Goal: Task Accomplishment & Management: Complete application form

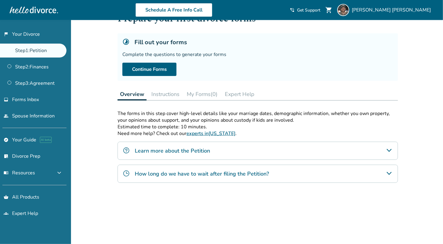
scroll to position [25, 0]
click at [156, 70] on link "Continue Forms" at bounding box center [149, 68] width 54 height 13
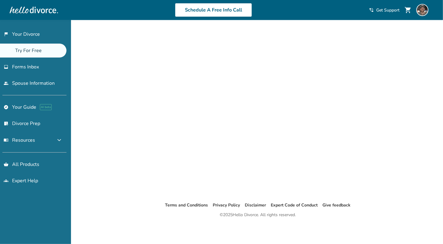
scroll to position [20, 0]
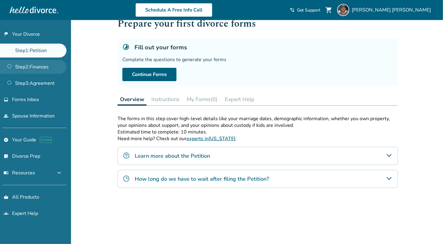
click at [34, 72] on link "Step 2 : Finances" at bounding box center [33, 67] width 67 height 14
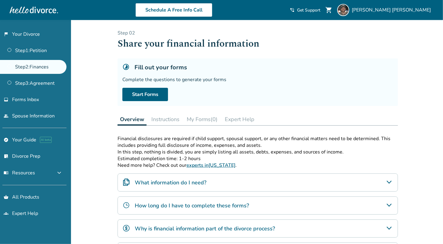
click at [321, 10] on link "phone_in_talk Get Support" at bounding box center [305, 10] width 31 height 6
